Goal: Task Accomplishment & Management: Complete application form

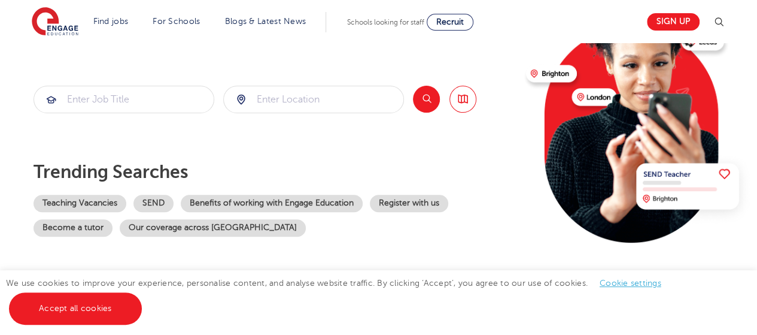
scroll to position [144, 0]
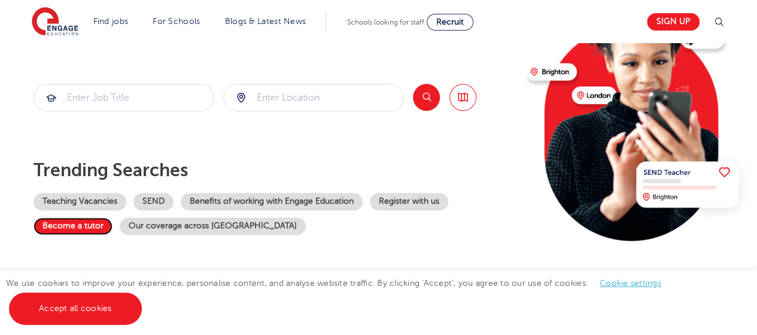
click at [76, 228] on link "Become a tutor" at bounding box center [73, 225] width 79 height 17
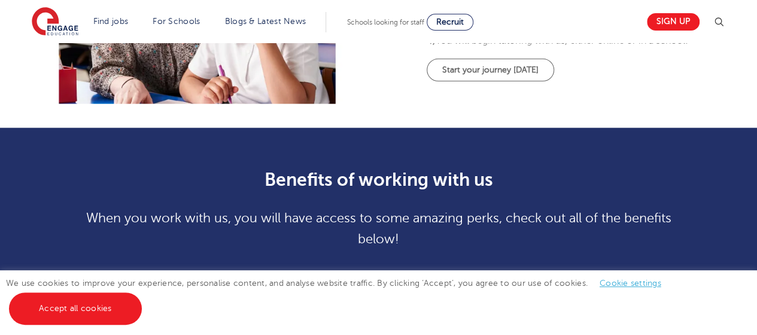
scroll to position [495, 0]
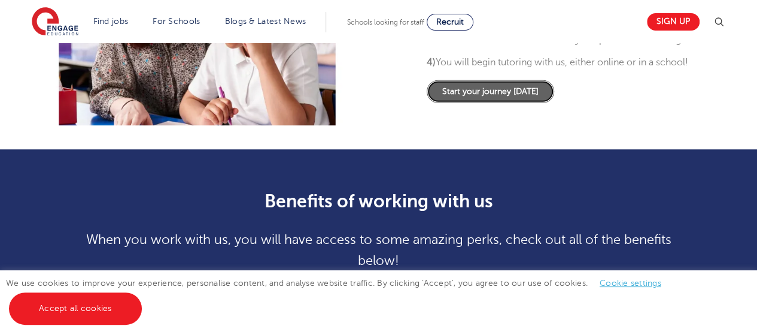
click at [508, 102] on link "Start your journey [DATE]" at bounding box center [491, 91] width 128 height 23
